Goal: Information Seeking & Learning: Learn about a topic

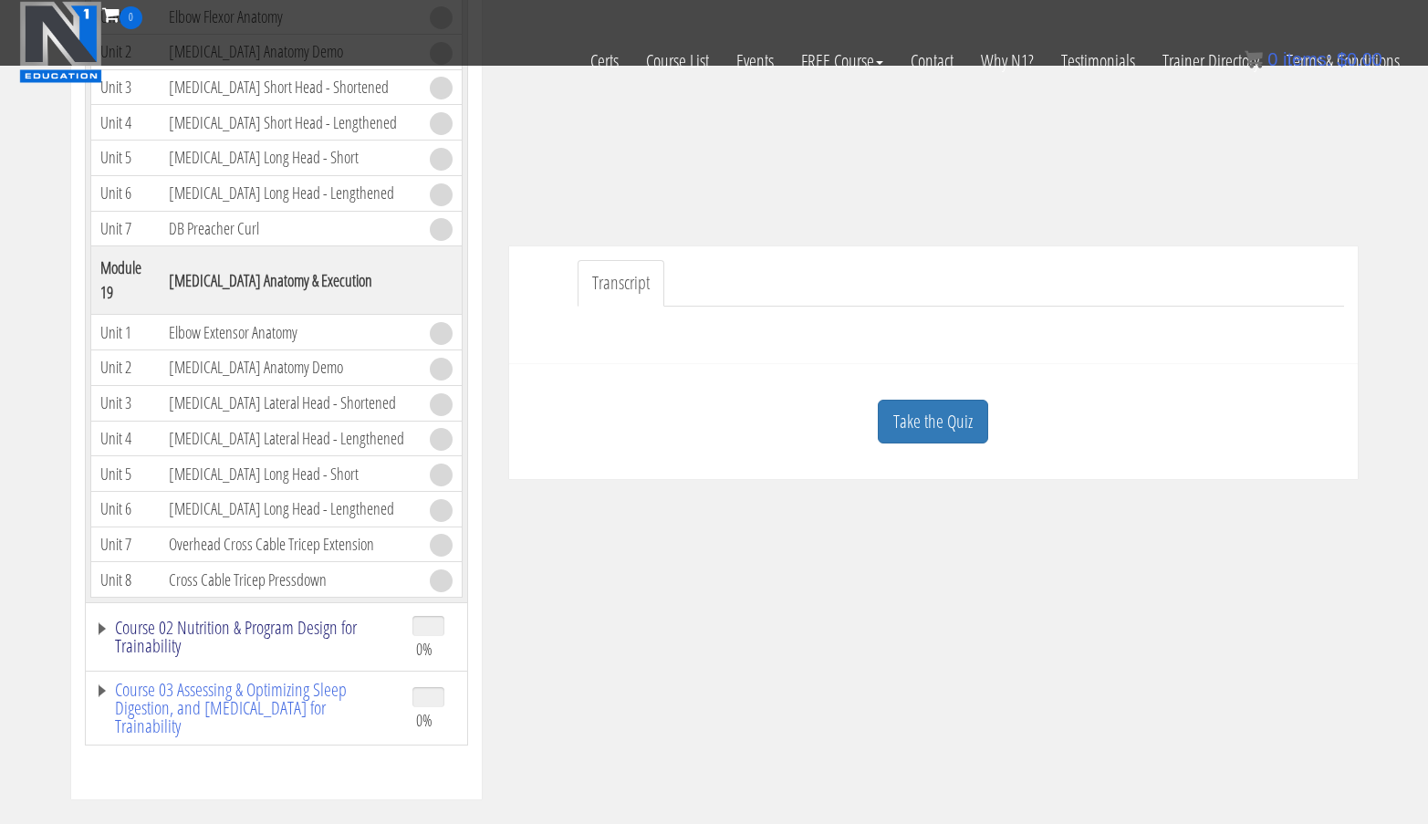
scroll to position [5594, 0]
click at [686, 63] on link "Course List" at bounding box center [677, 61] width 90 height 64
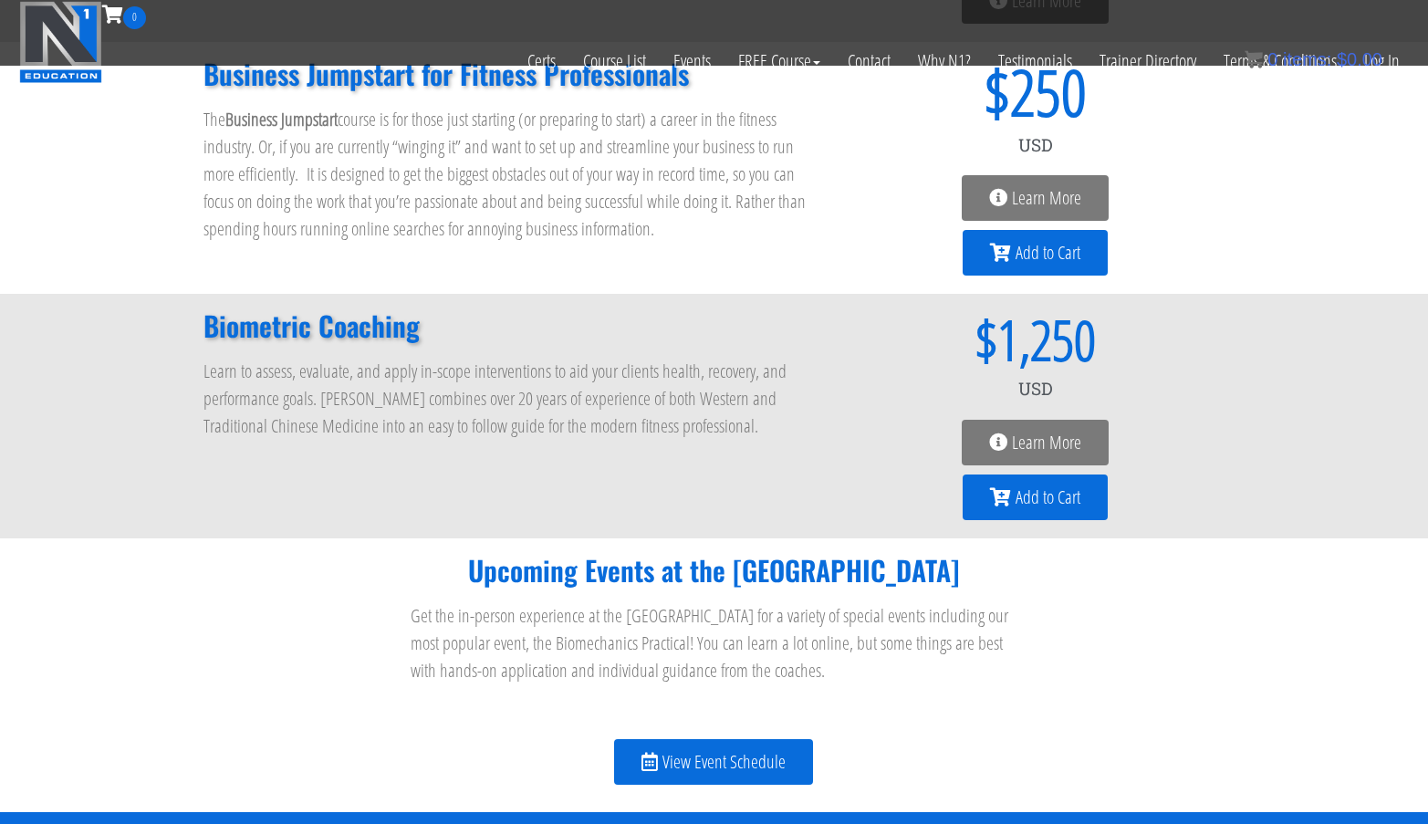
scroll to position [1743, 0]
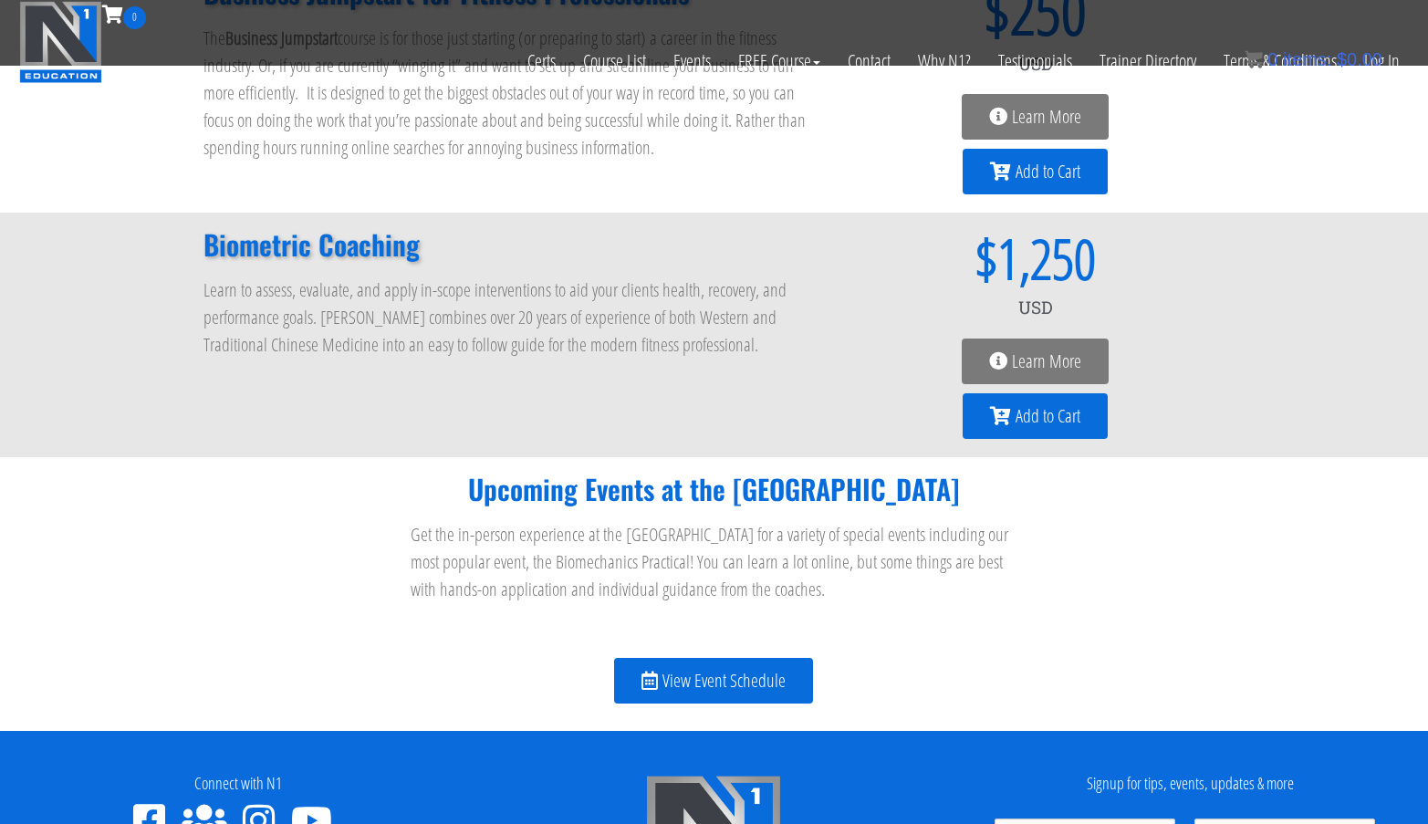
click at [666, 674] on span "View Event Schedule" at bounding box center [723, 680] width 123 height 18
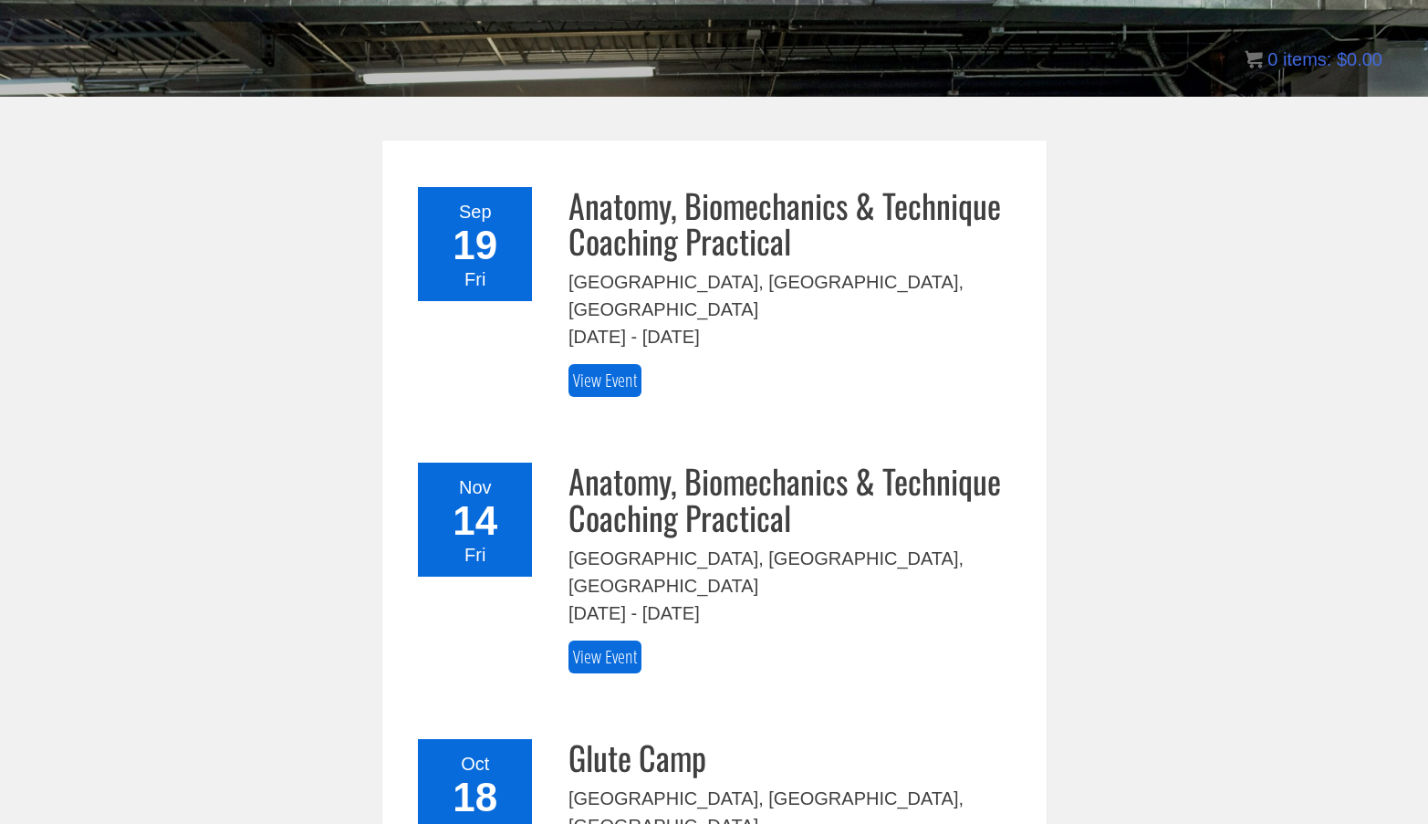
scroll to position [256, 0]
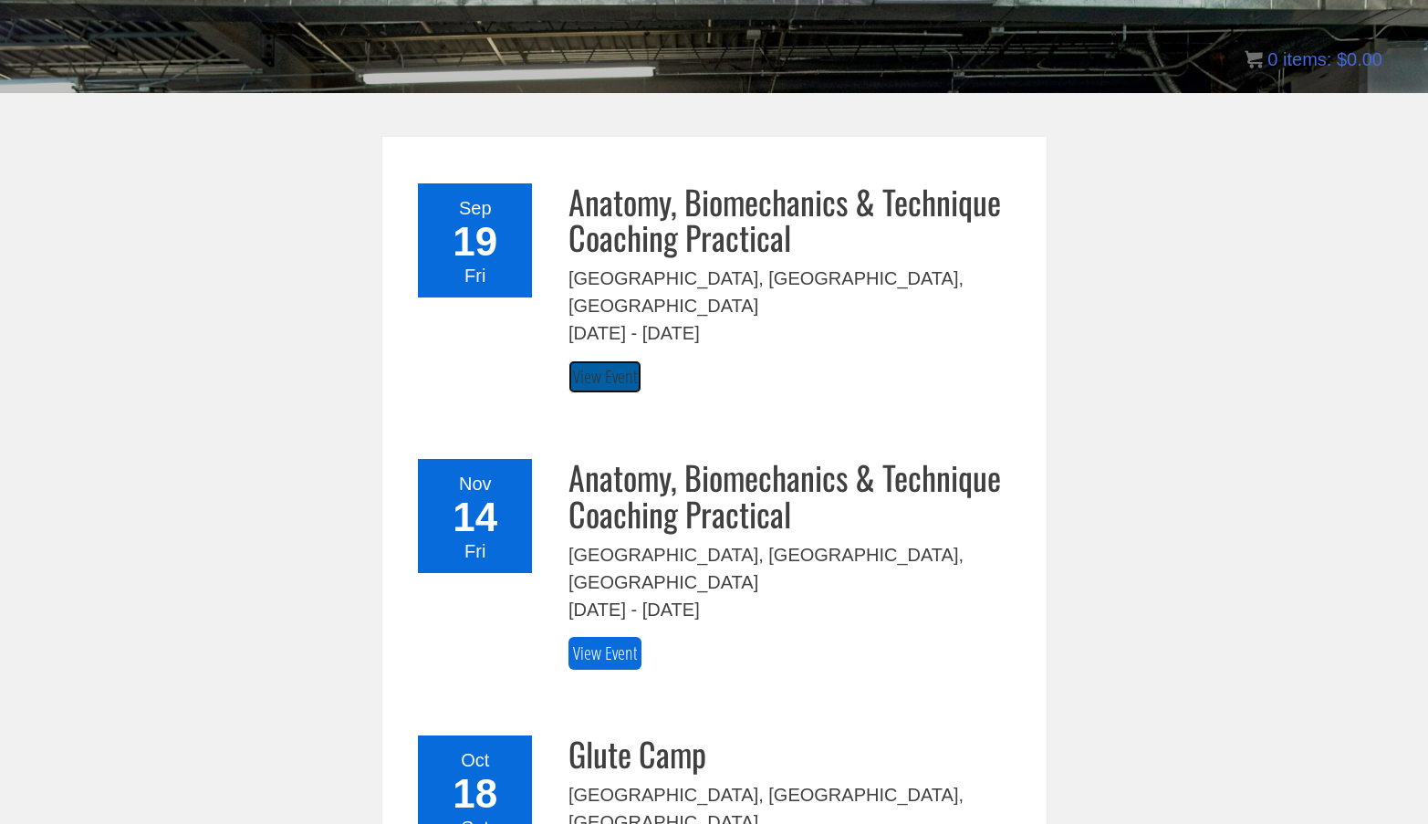
click at [599, 360] on link "View Event" at bounding box center [604, 377] width 73 height 34
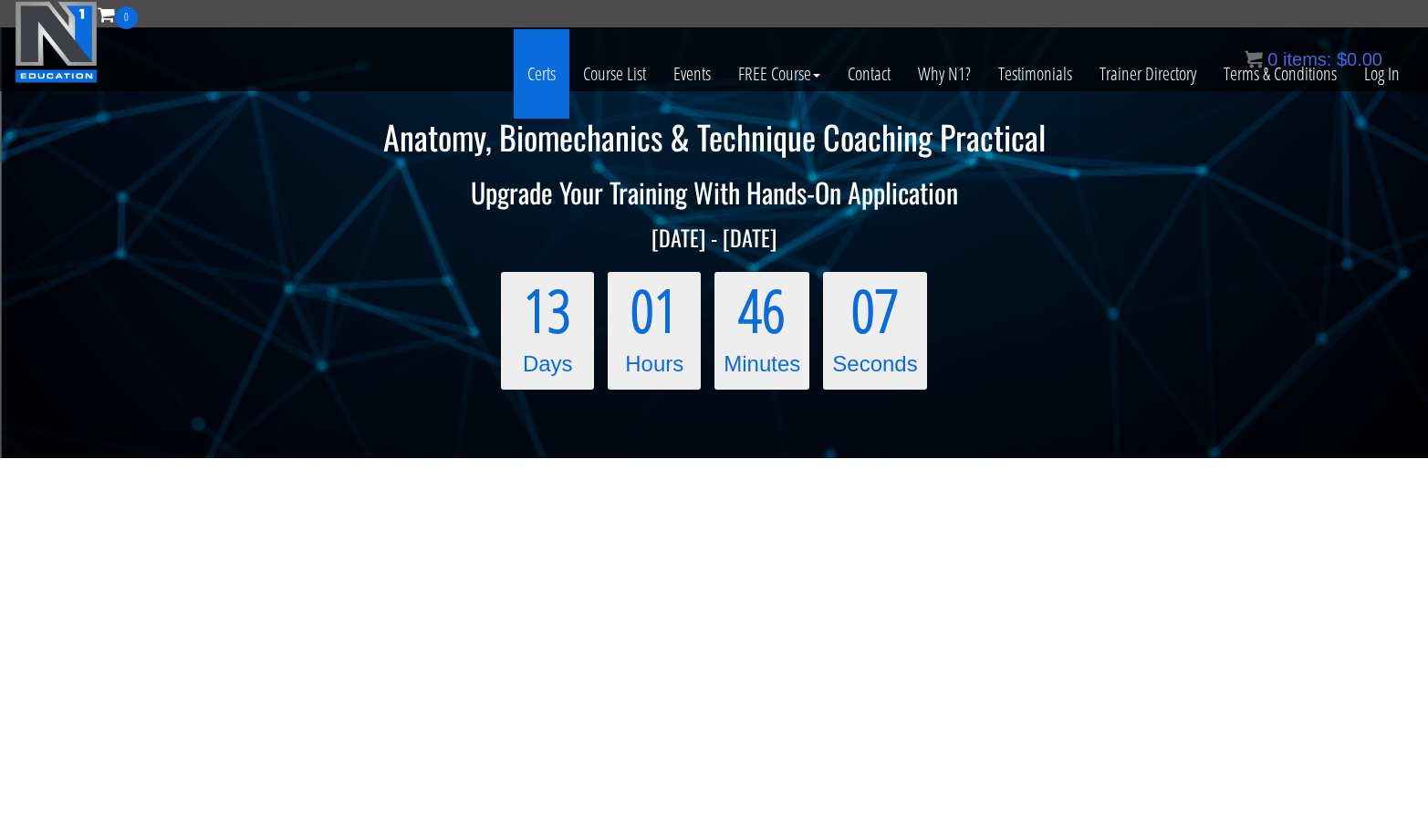
click at [546, 71] on link "Certs" at bounding box center [542, 73] width 56 height 89
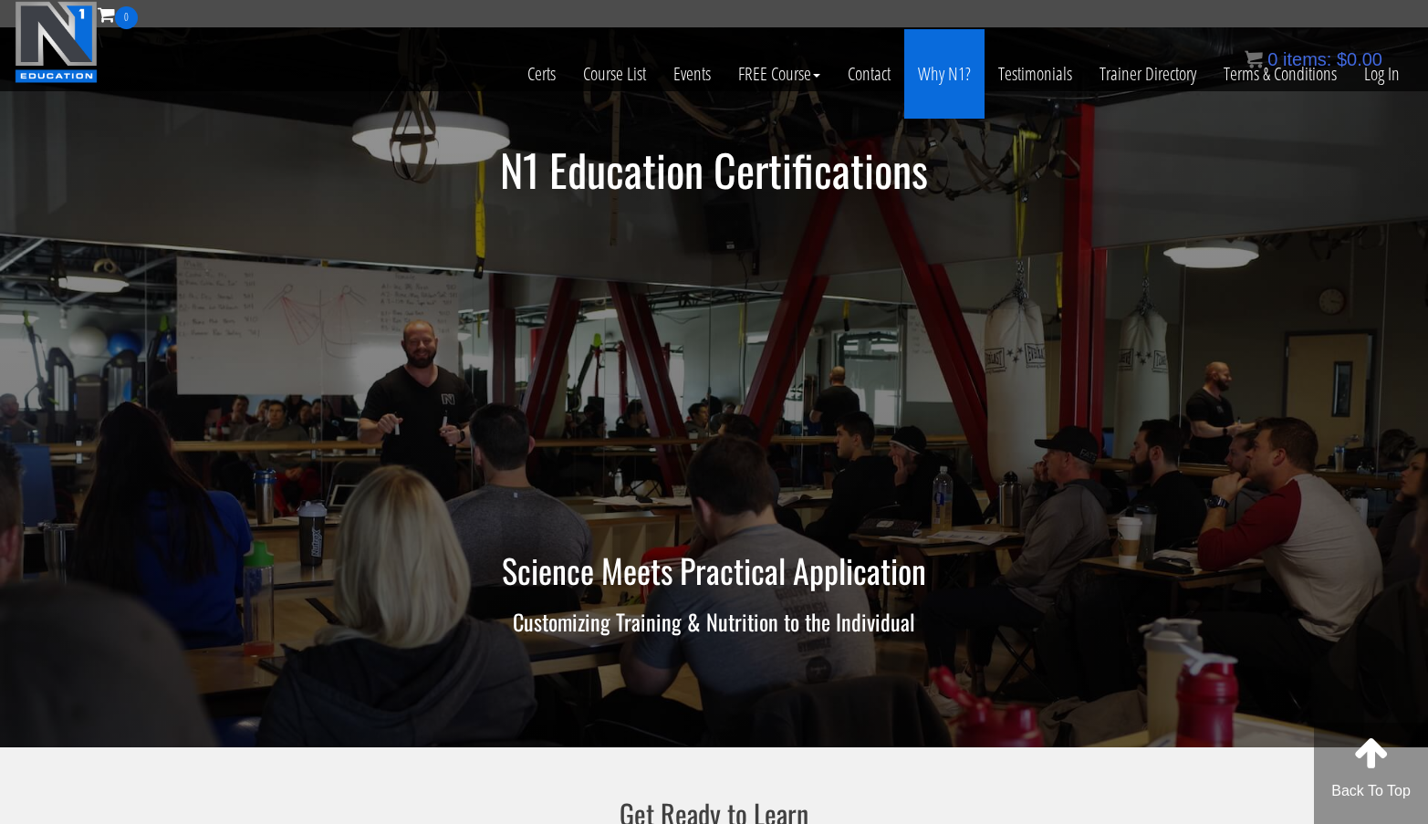
click at [944, 69] on link "Why N1?" at bounding box center [944, 73] width 80 height 89
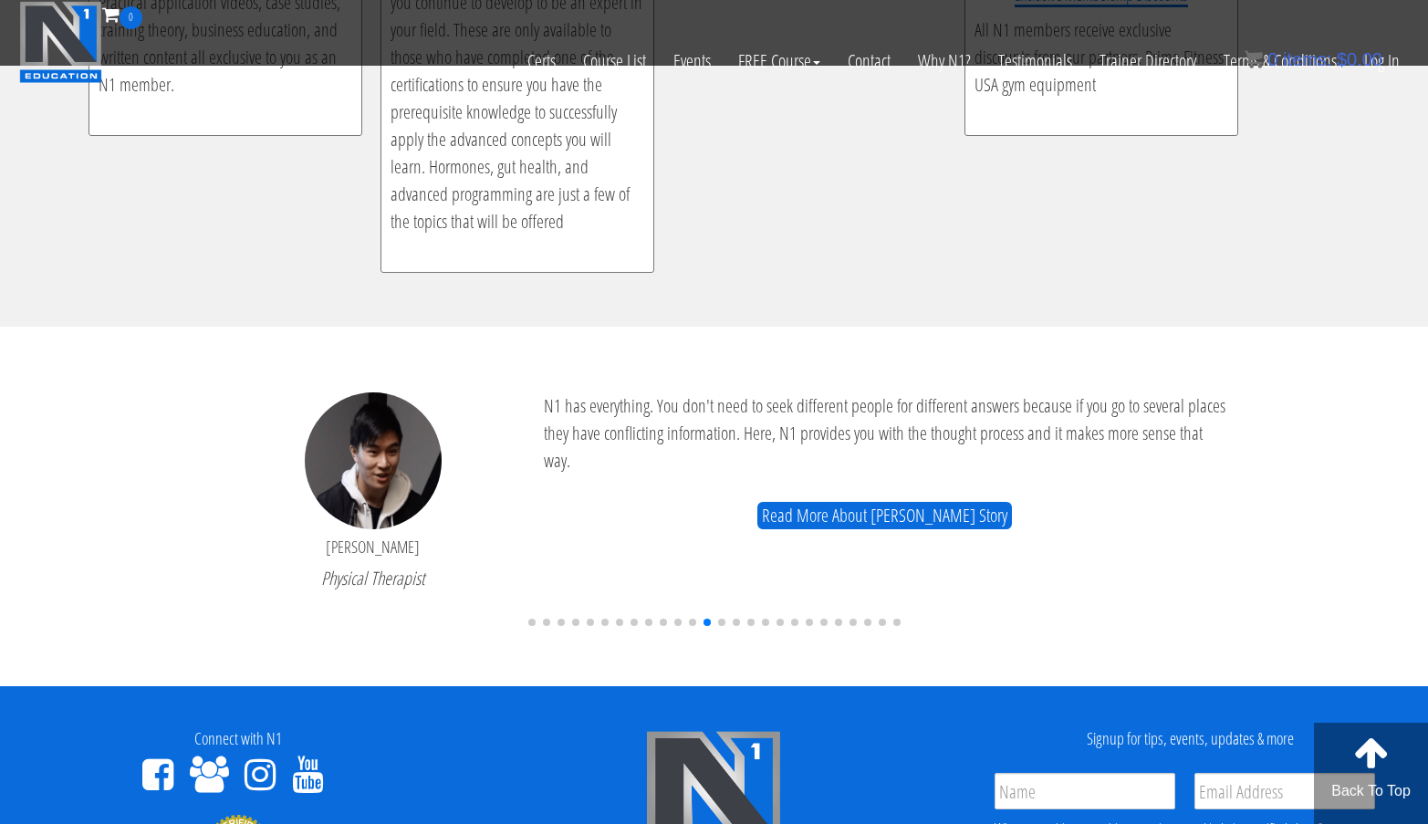
scroll to position [4245, 0]
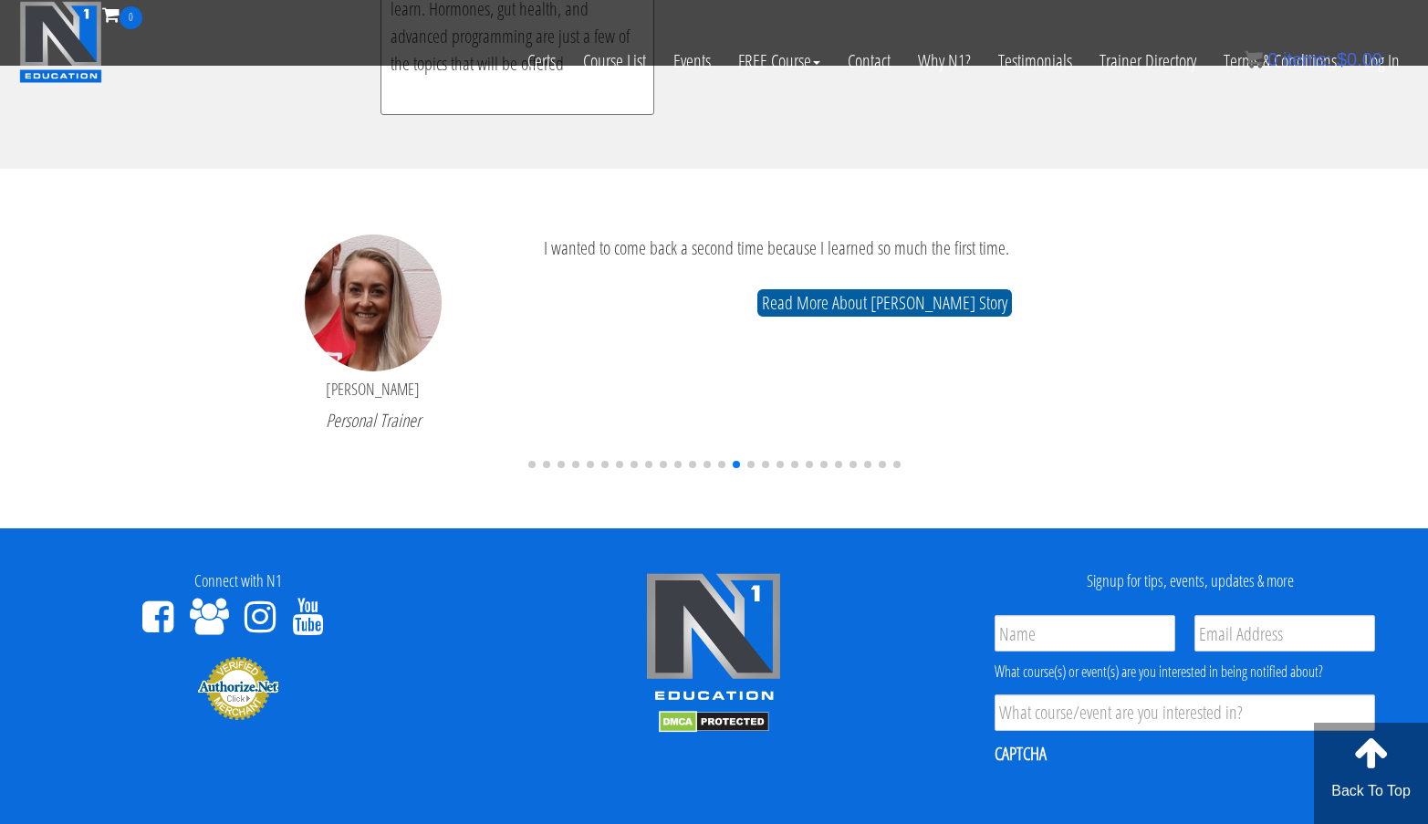
click at [946, 303] on button "Read More About Lindsay Parker's Story" at bounding box center [884, 302] width 255 height 27
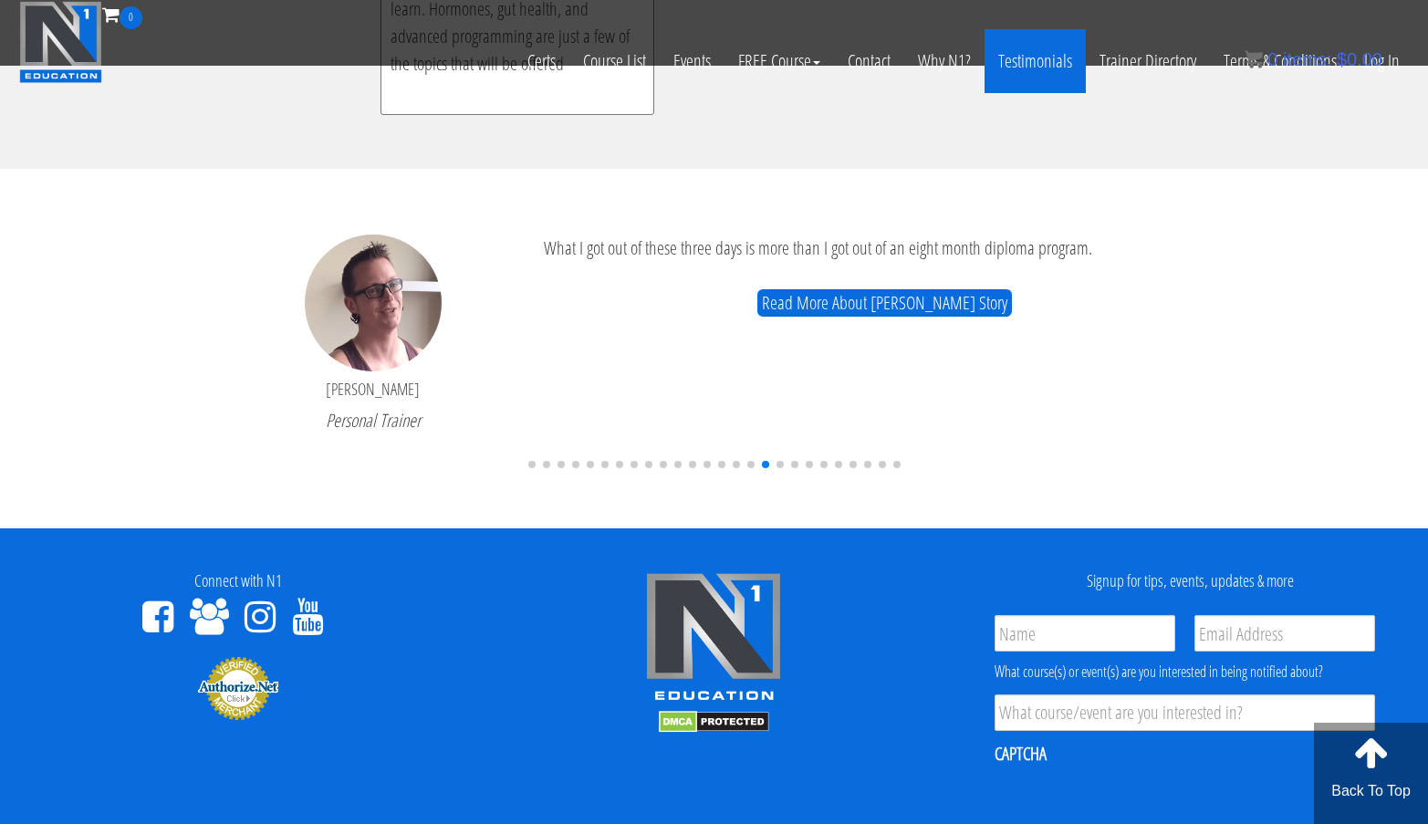
click at [1046, 68] on link "Testimonials" at bounding box center [1034, 61] width 101 height 64
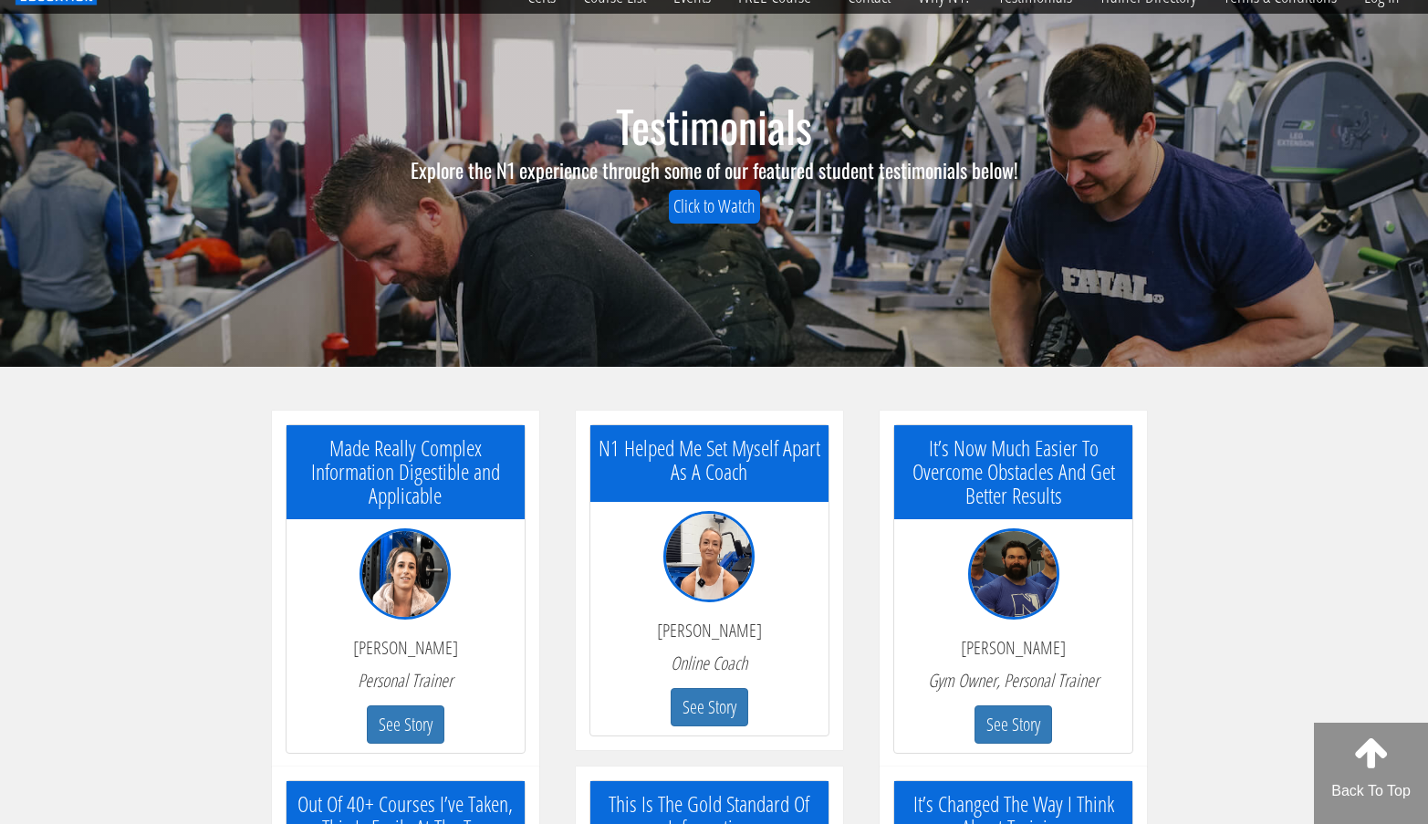
scroll to position [99, 0]
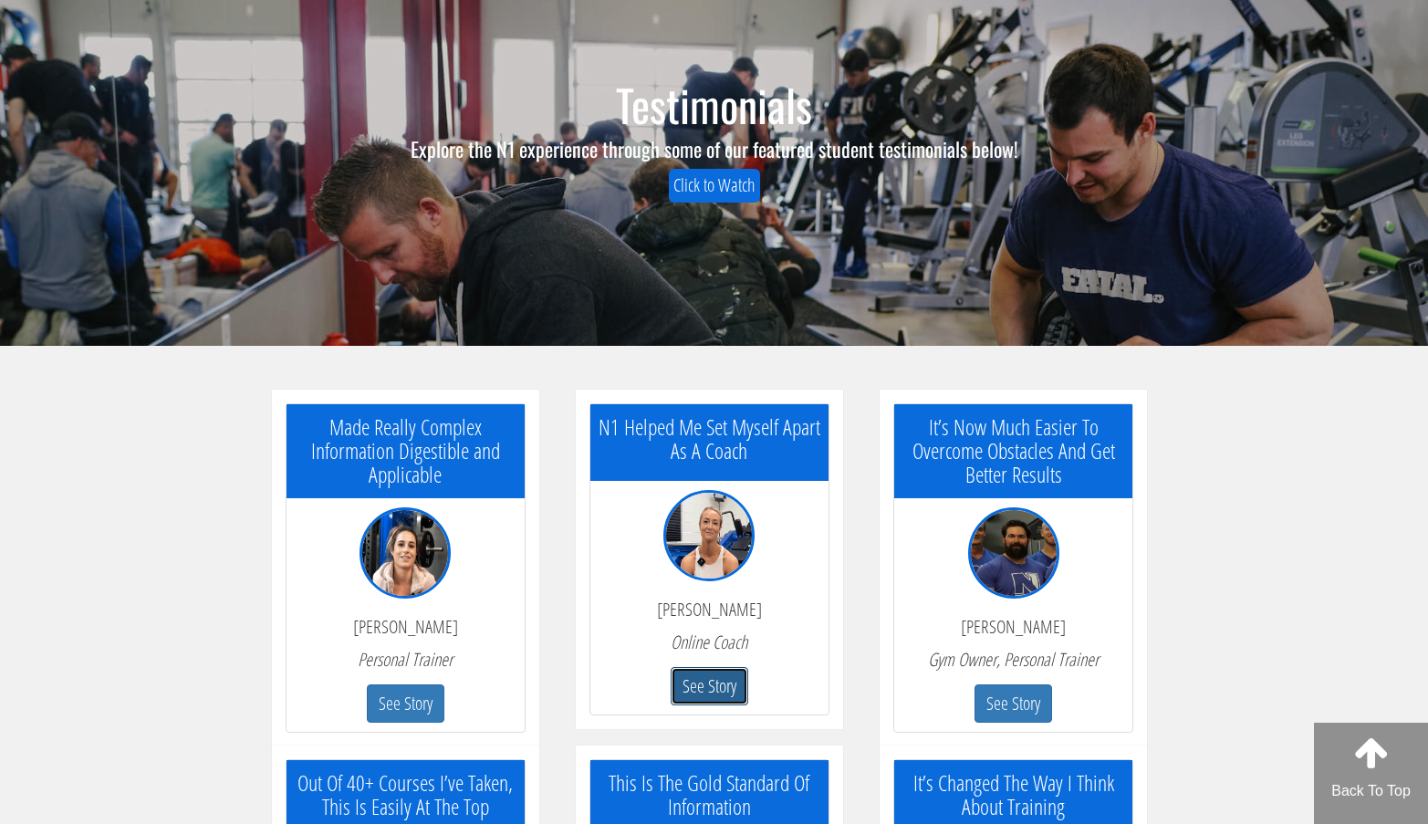
click at [703, 684] on button "See Story" at bounding box center [710, 686] width 78 height 39
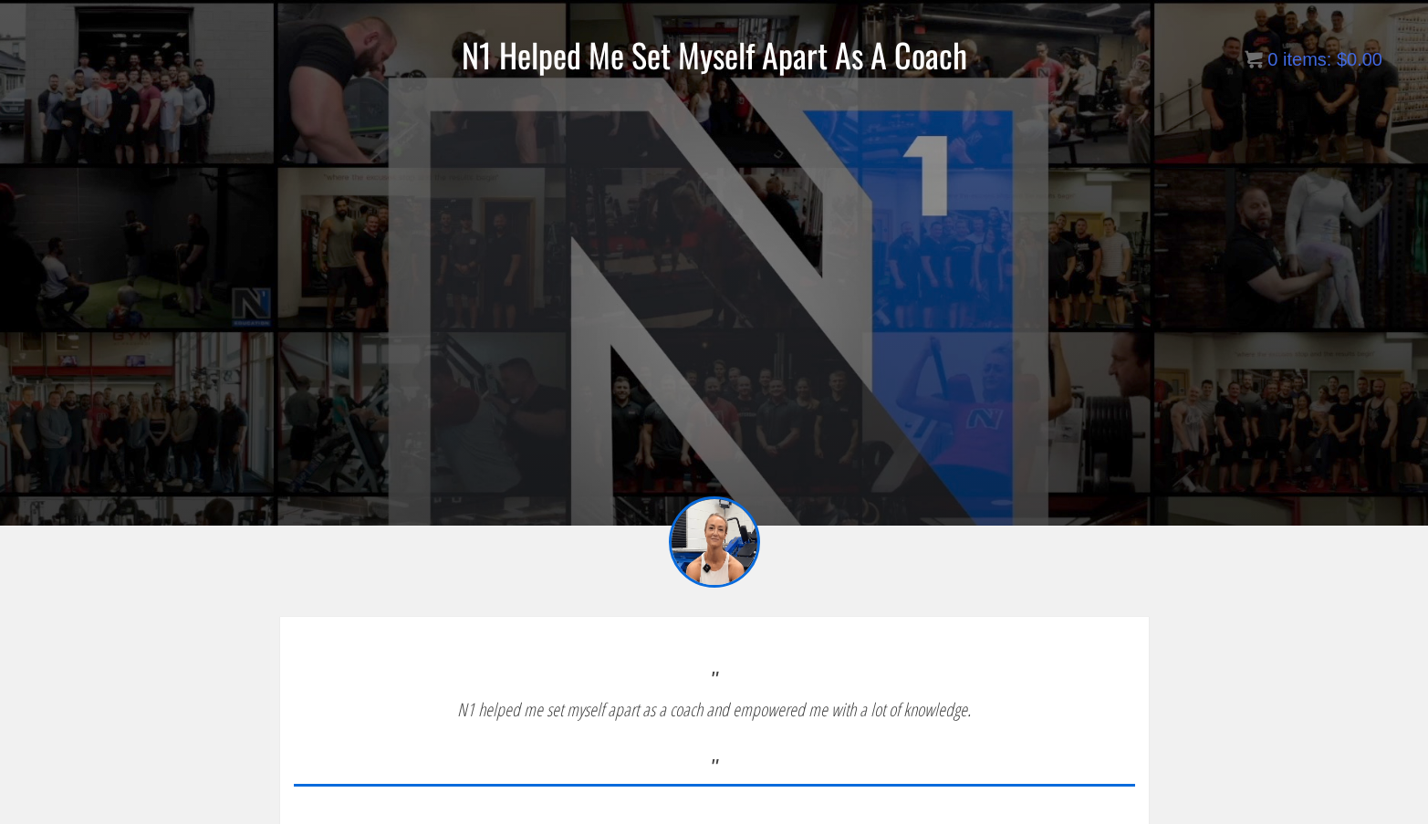
scroll to position [128, 0]
